Goal: Communication & Community: Answer question/provide support

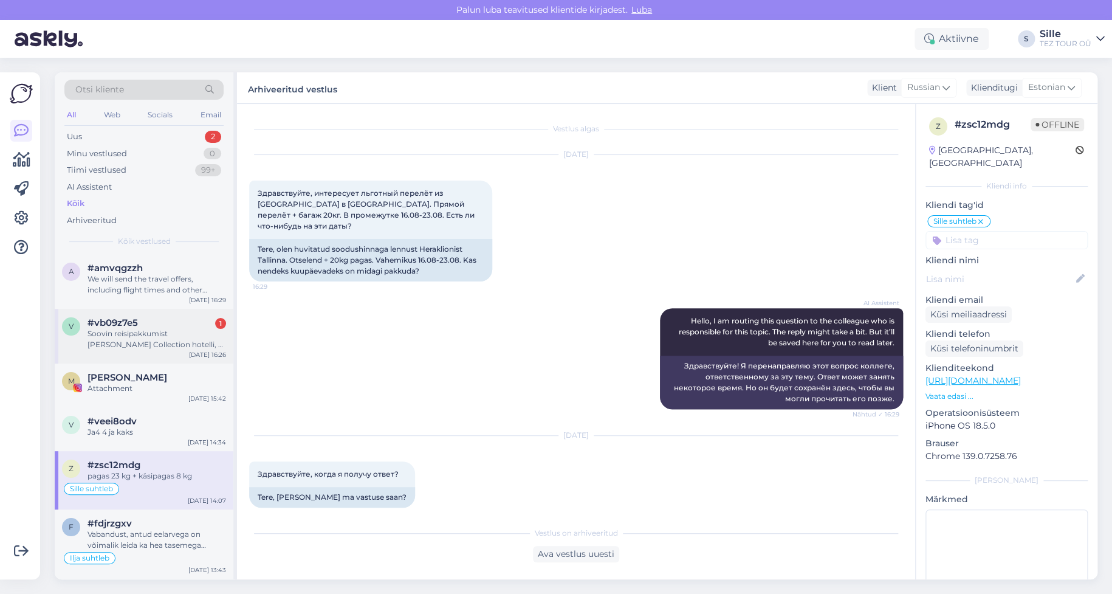
scroll to position [583, 0]
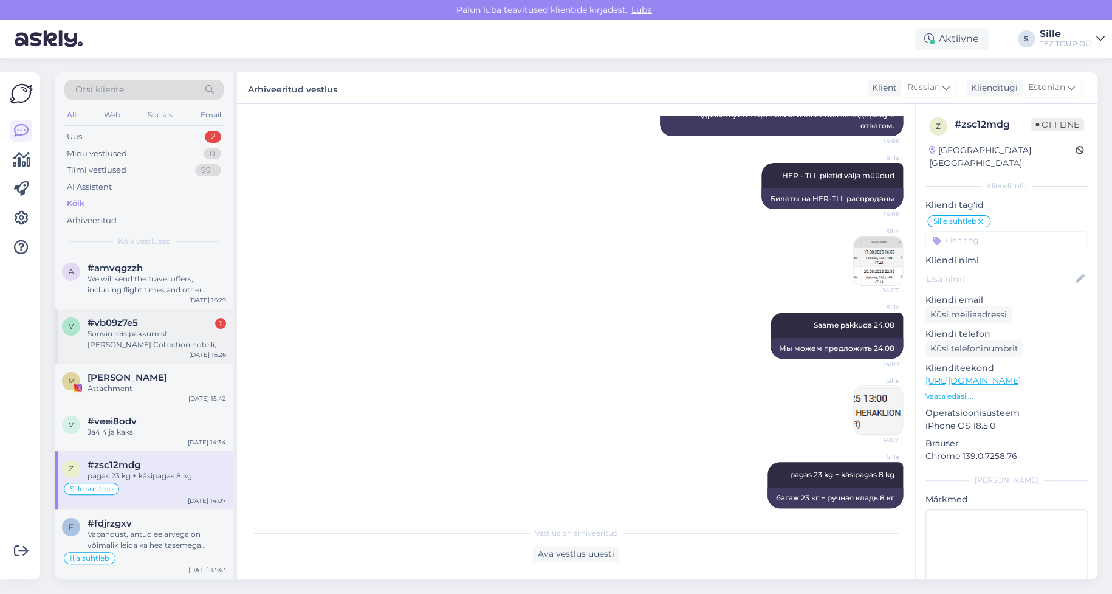
click at [165, 340] on div "Soovin reisipakkumist [PERSON_NAME] Collection hotelli, 2 täiskasvanut. Väljumi…" at bounding box center [157, 339] width 139 height 22
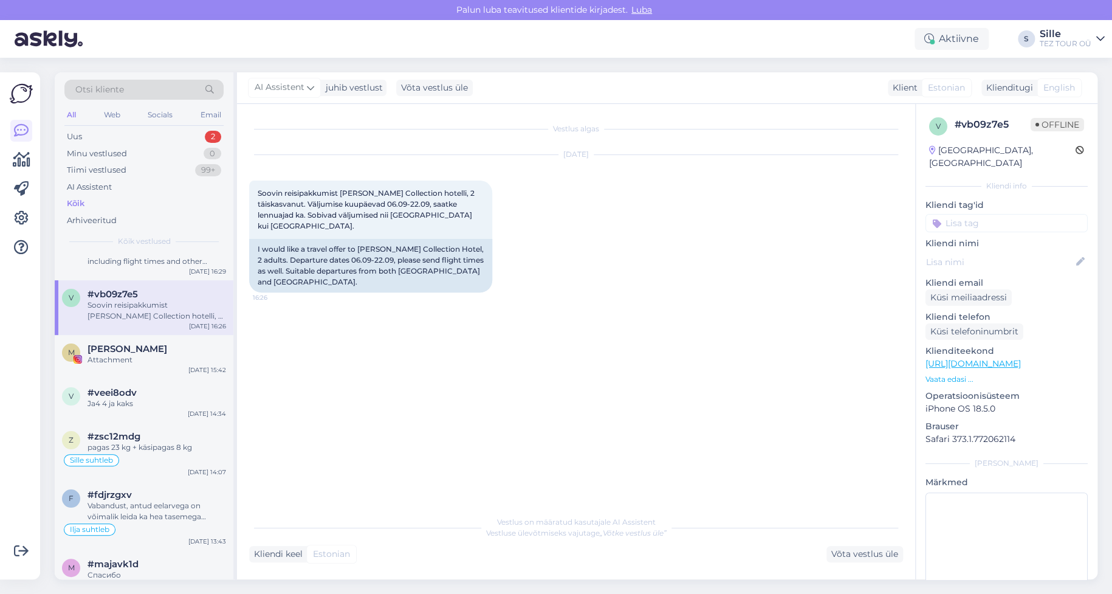
scroll to position [0, 0]
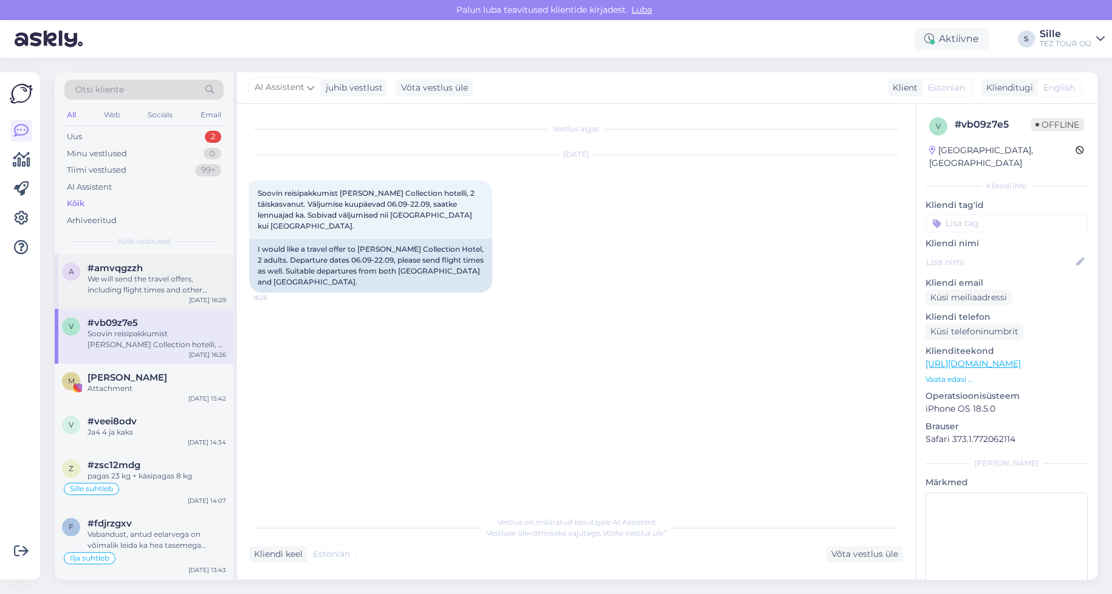
click at [158, 304] on div "a #amvqgzzh We will send the travel offers, including flight times and other de…" at bounding box center [144, 281] width 179 height 55
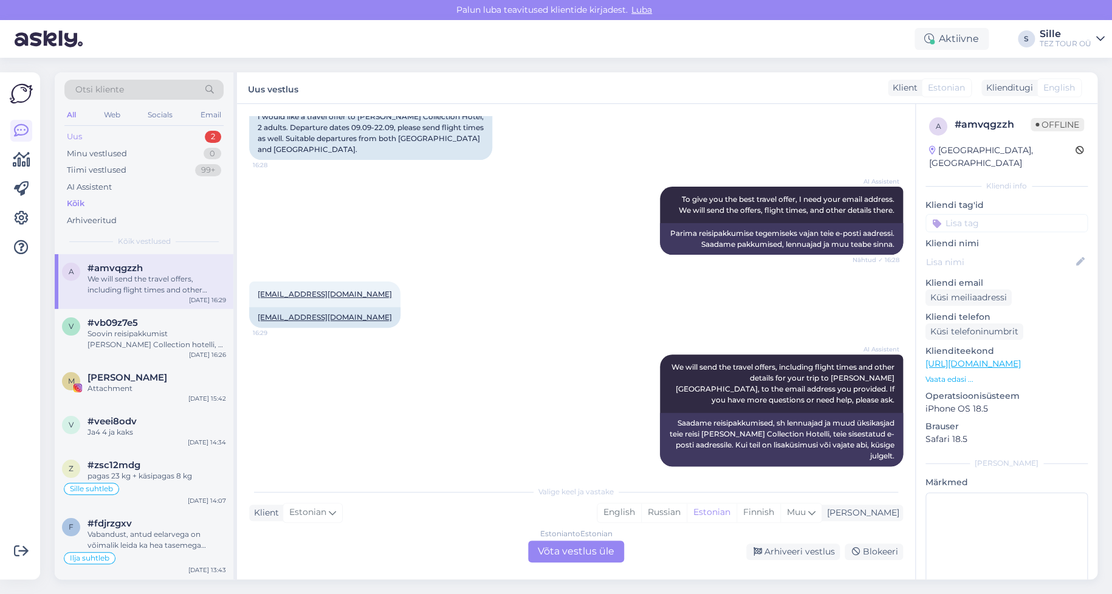
click at [120, 130] on div "Uus 2" at bounding box center [143, 136] width 159 height 17
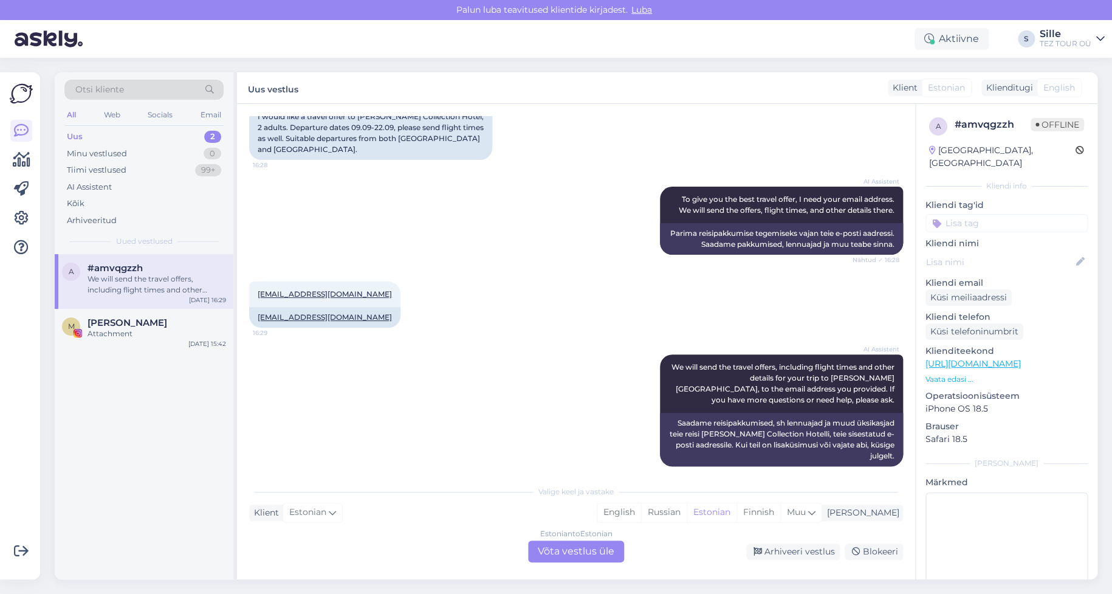
click at [148, 284] on div "We will send the travel offers, including flight times and other details for yo…" at bounding box center [157, 284] width 139 height 22
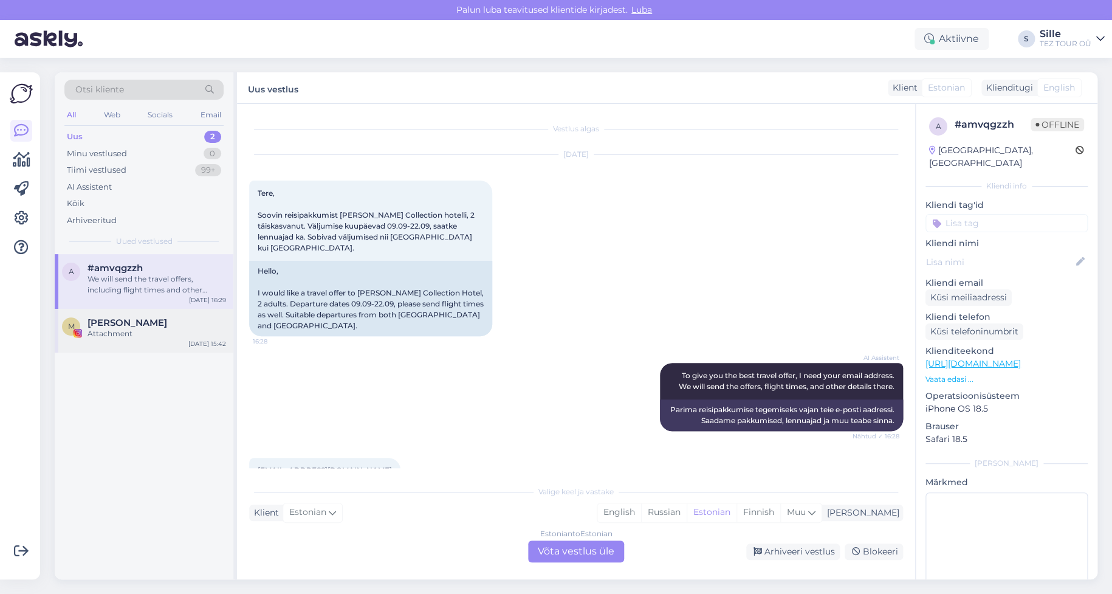
click at [150, 326] on span "[PERSON_NAME]" at bounding box center [128, 322] width 80 height 11
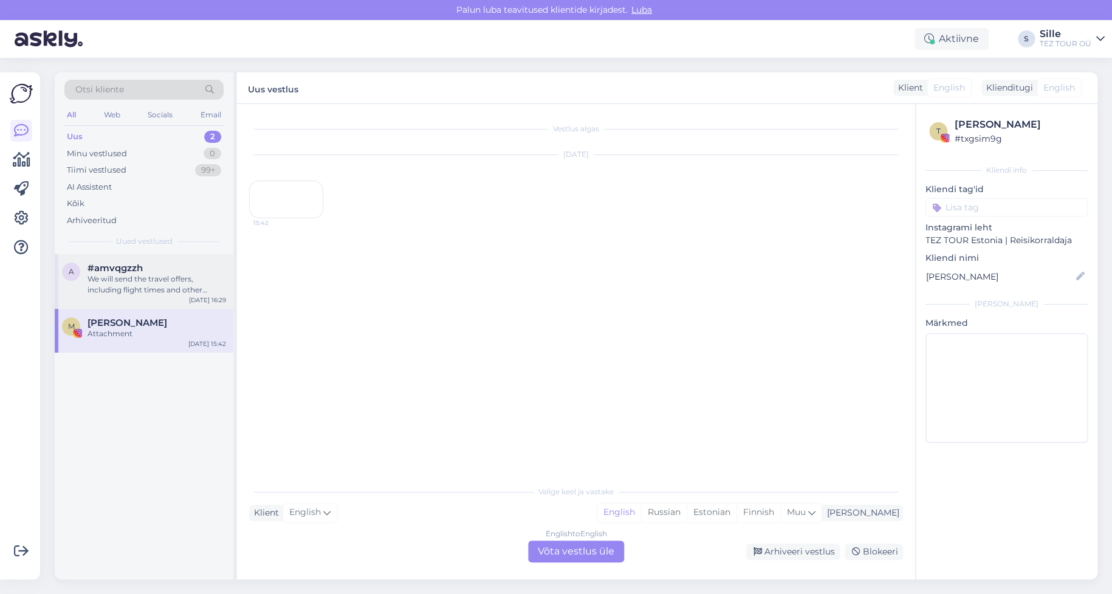
click at [154, 286] on div "We will send the travel offers, including flight times and other details for yo…" at bounding box center [157, 284] width 139 height 22
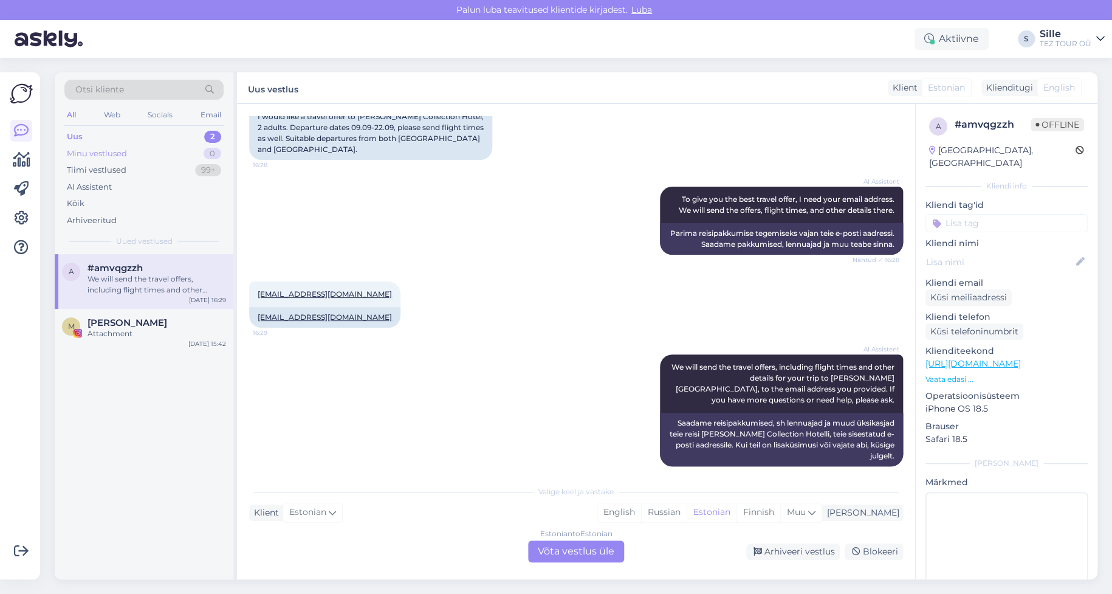
click at [129, 155] on div "Minu vestlused 0" at bounding box center [143, 153] width 159 height 17
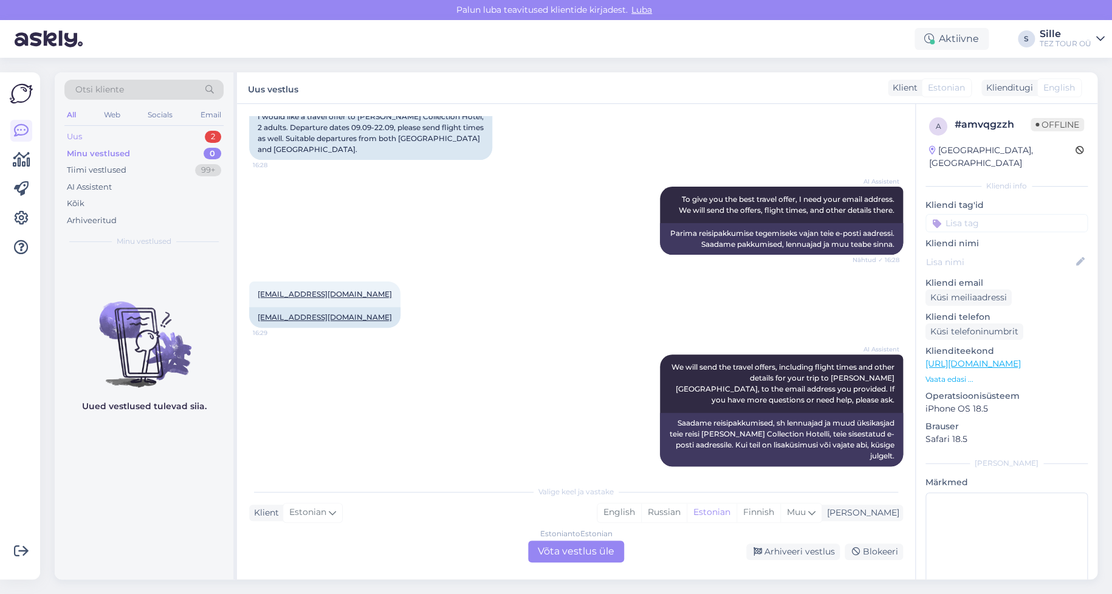
click at [154, 140] on div "Uus 2" at bounding box center [143, 136] width 159 height 17
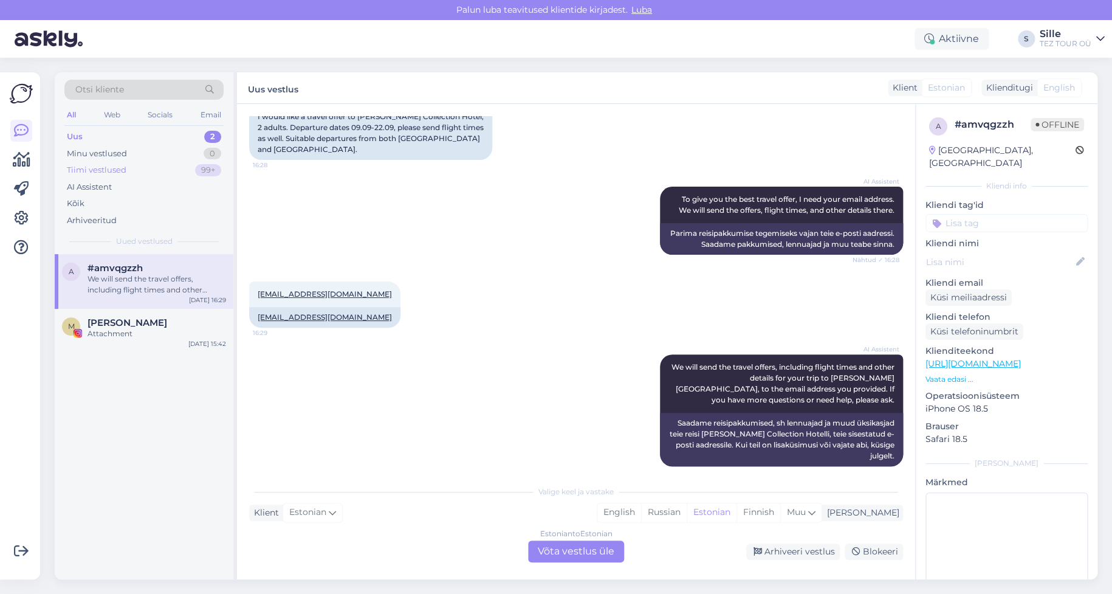
click at [122, 170] on div "Tiimi vestlused" at bounding box center [97, 170] width 60 height 12
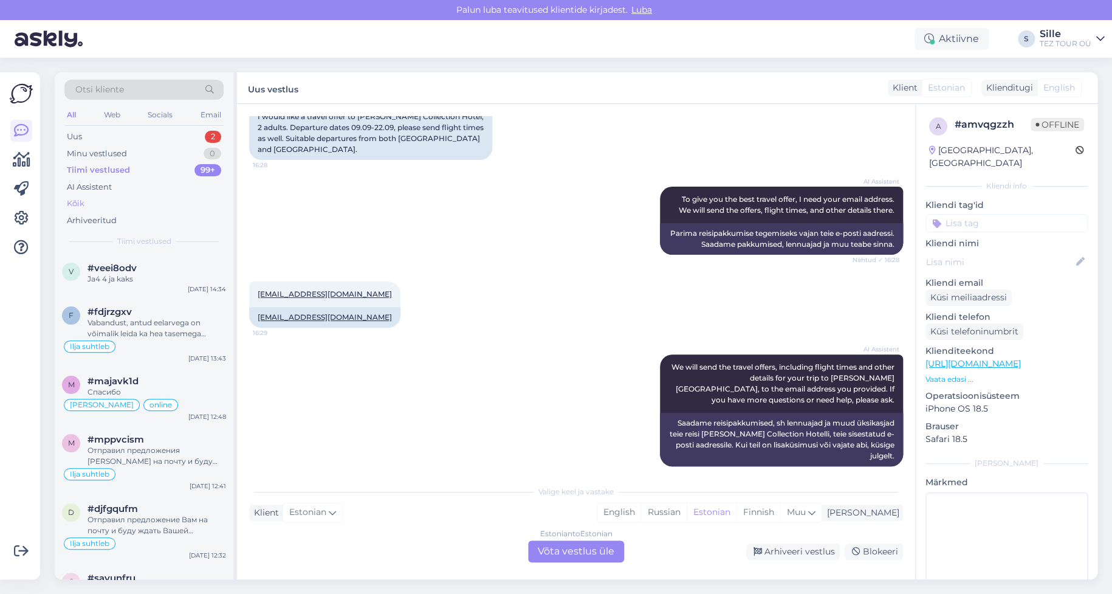
click at [104, 203] on div "Kõik" at bounding box center [143, 203] width 159 height 17
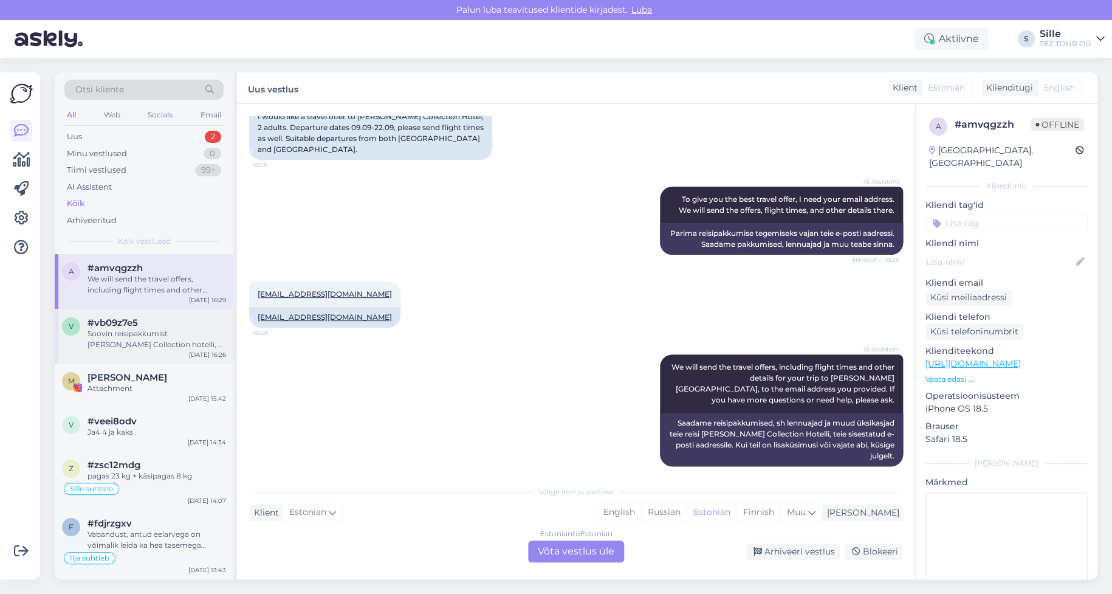
click at [149, 321] on div "#vb09z7e5" at bounding box center [157, 322] width 139 height 11
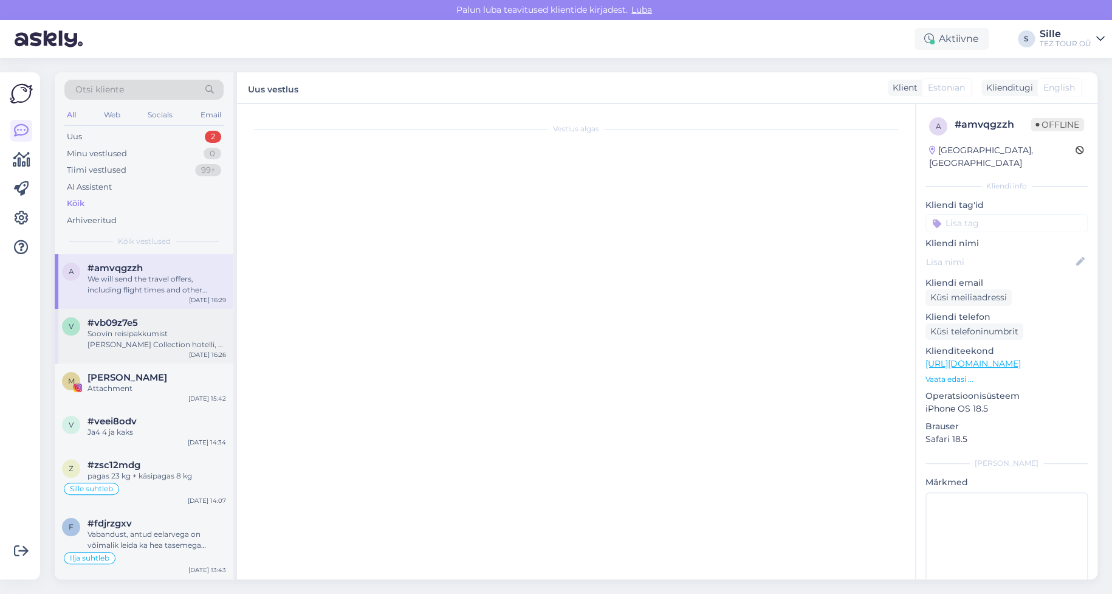
scroll to position [0, 0]
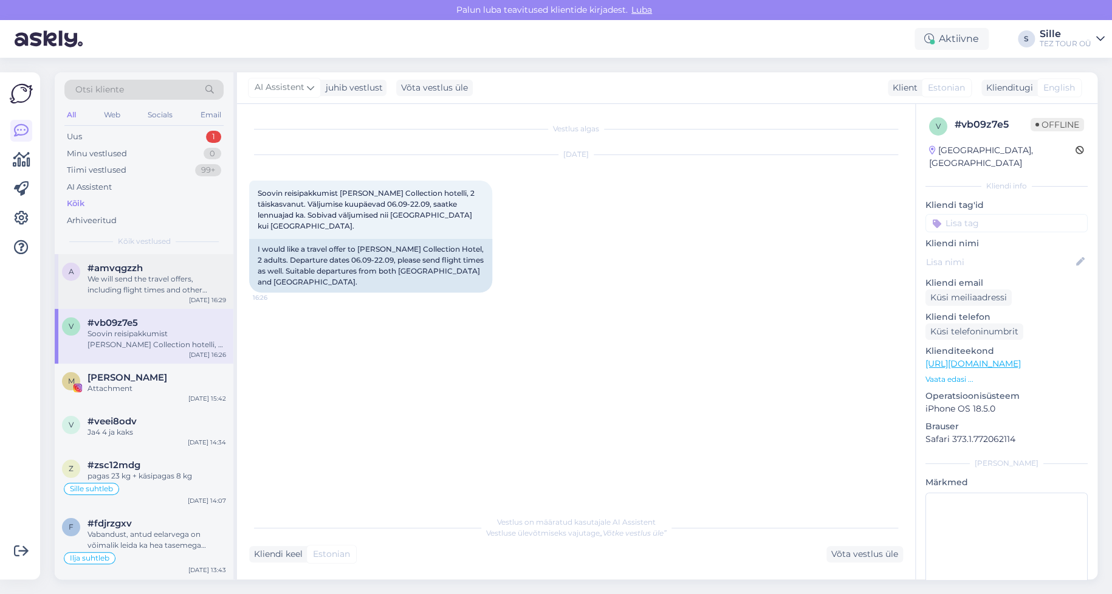
click at [134, 285] on div "We will send the travel offers, including flight times and other details for yo…" at bounding box center [157, 284] width 139 height 22
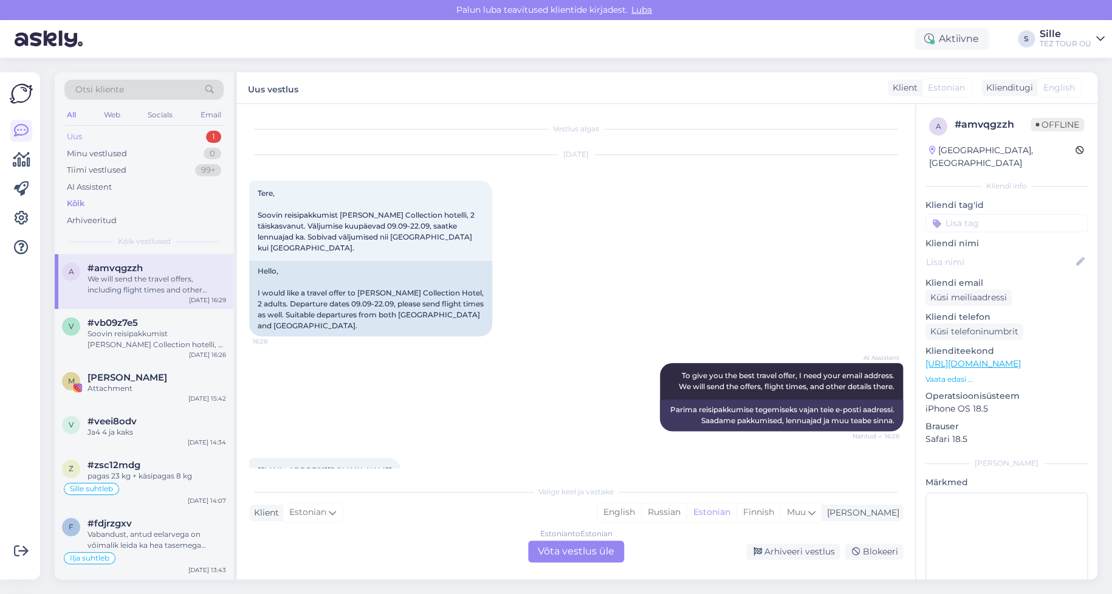
click at [138, 139] on div "Uus 1" at bounding box center [143, 136] width 159 height 17
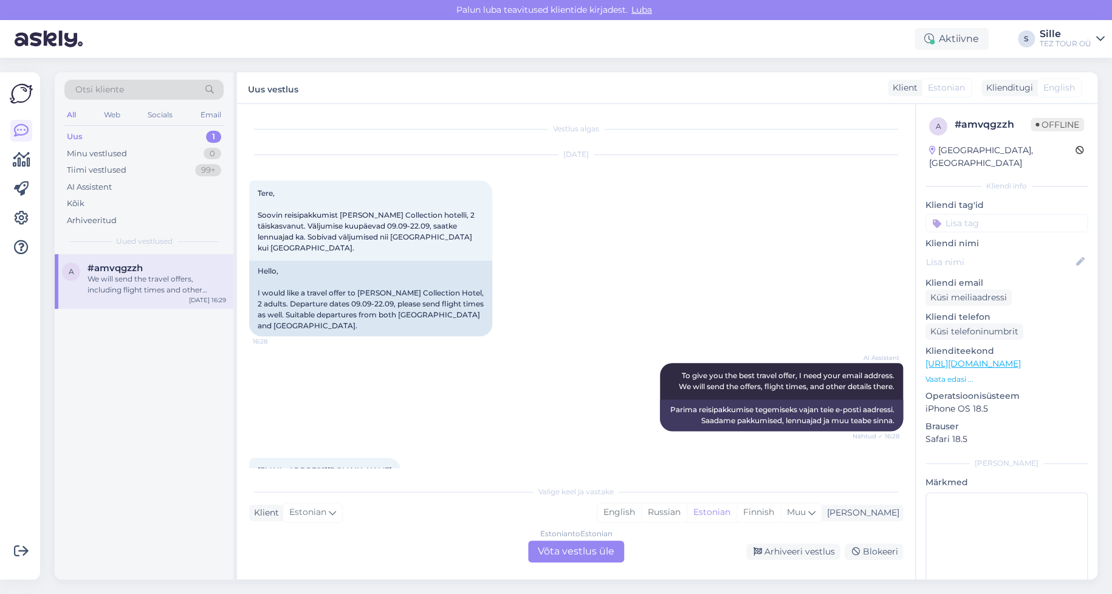
click at [137, 283] on div "We will send the travel offers, including flight times and other details for yo…" at bounding box center [157, 284] width 139 height 22
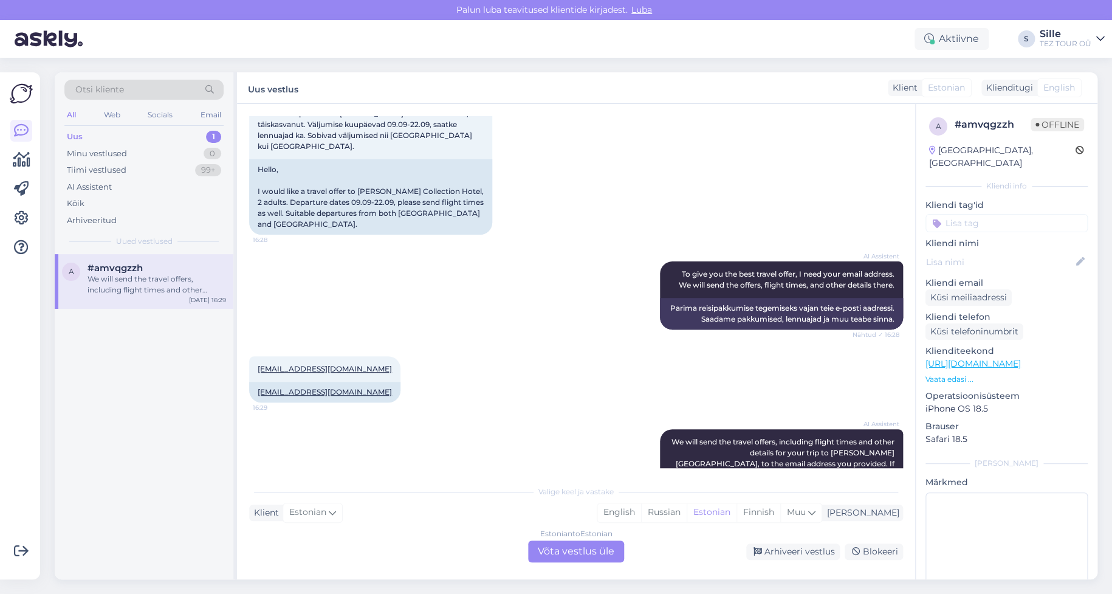
scroll to position [176, 0]
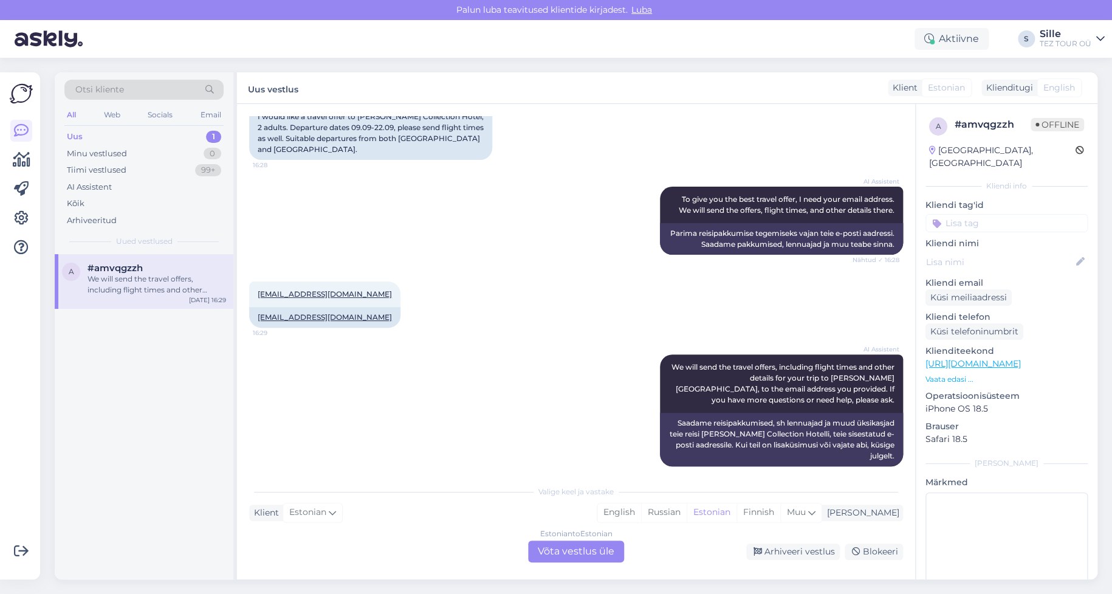
click at [101, 486] on div "a #amvqgzzh We will send the travel offers, including flight times and other de…" at bounding box center [144, 416] width 179 height 325
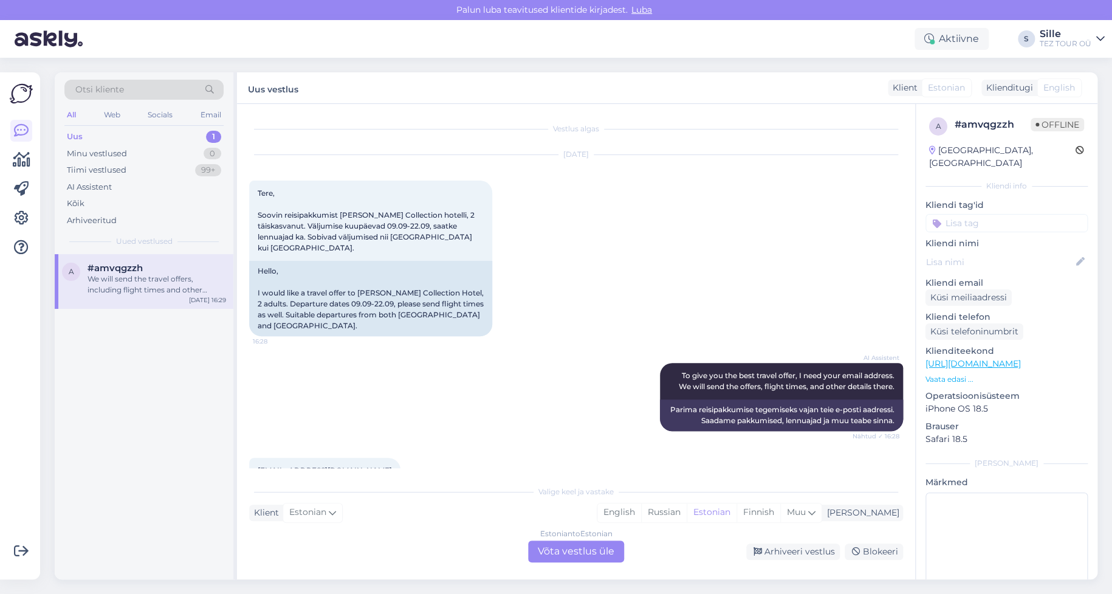
scroll to position [0, 0]
click at [91, 203] on div "Kõik" at bounding box center [143, 203] width 159 height 17
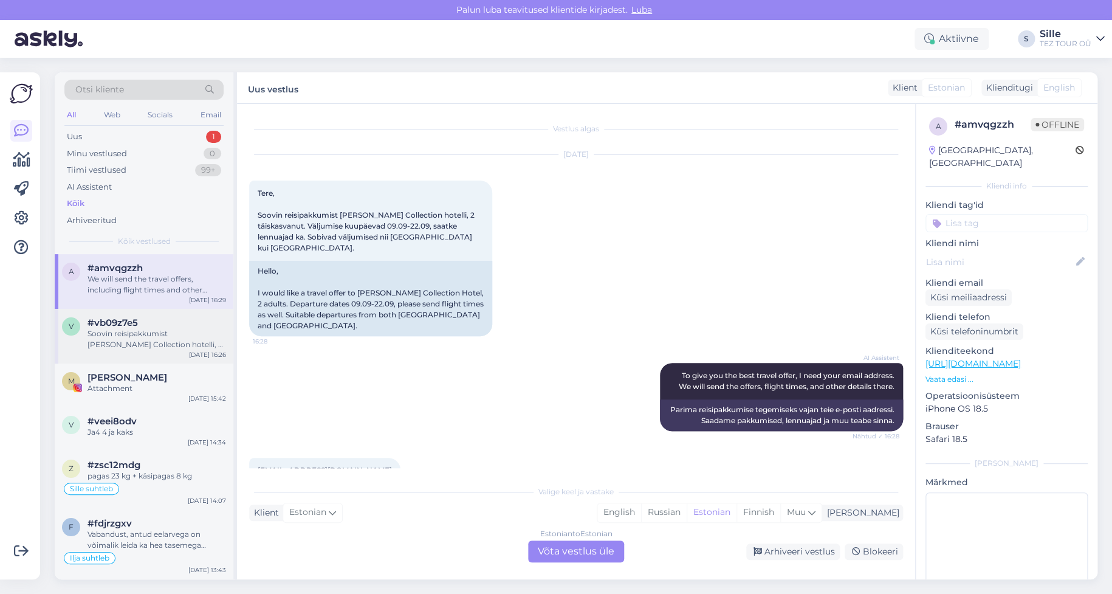
click at [140, 331] on div "Soovin reisipakkumist [PERSON_NAME] Collection hotelli, 2 täiskasvanut. Väljumi…" at bounding box center [157, 339] width 139 height 22
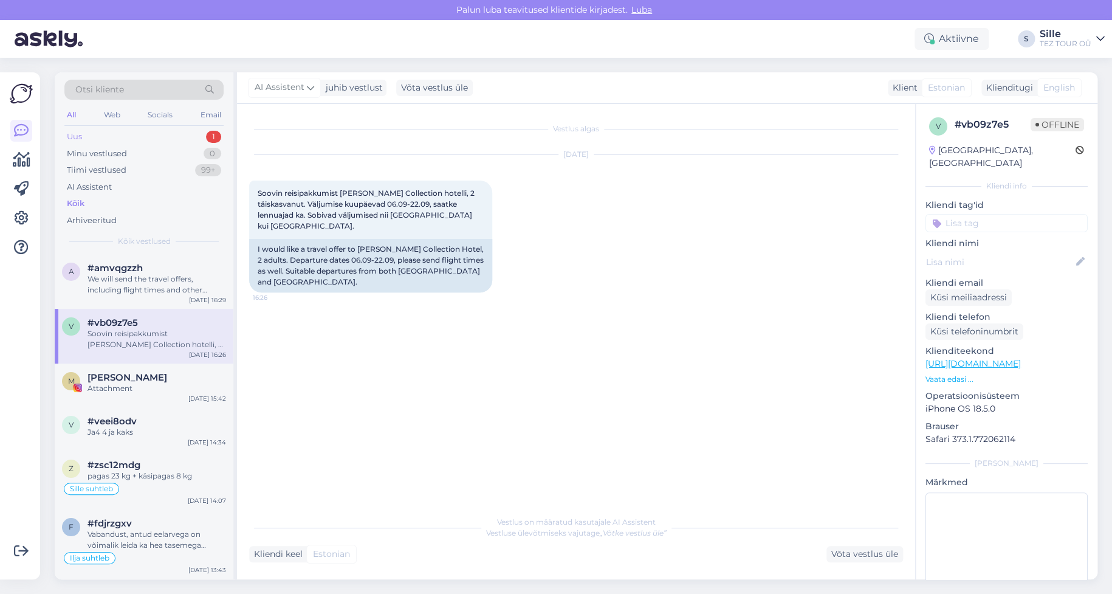
click at [85, 133] on div "Uus 1" at bounding box center [143, 136] width 159 height 17
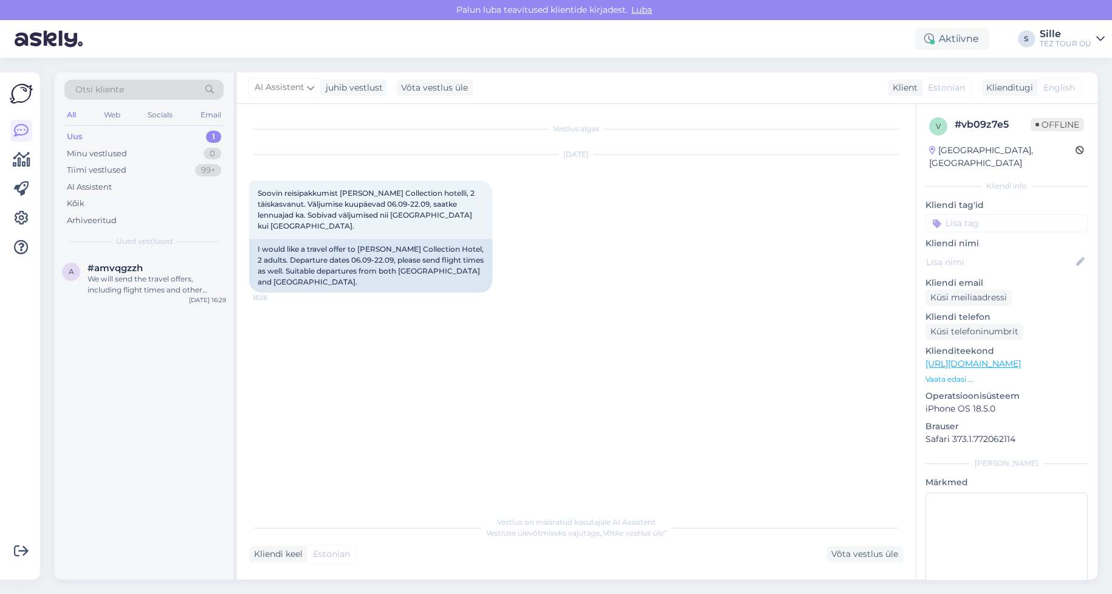
click at [134, 136] on div "Uus 1" at bounding box center [143, 136] width 159 height 17
click at [133, 275] on div "We will send the travel offers, including flight times and other details for yo…" at bounding box center [157, 284] width 139 height 22
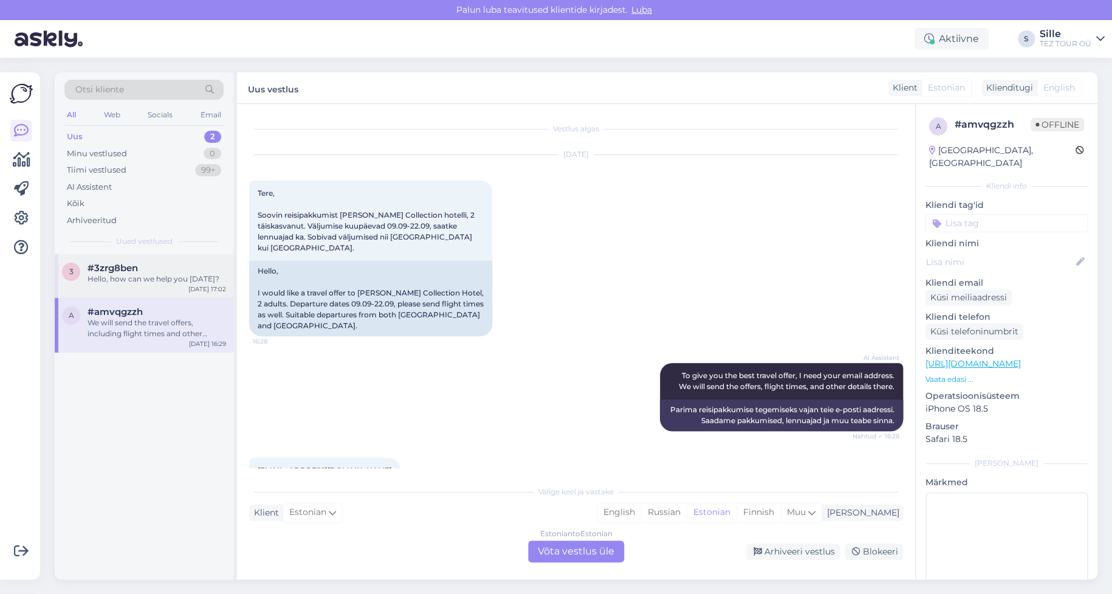
click at [125, 278] on div "Hello, how can we help you [DATE]?" at bounding box center [157, 278] width 139 height 11
